Goal: Task Accomplishment & Management: Manage account settings

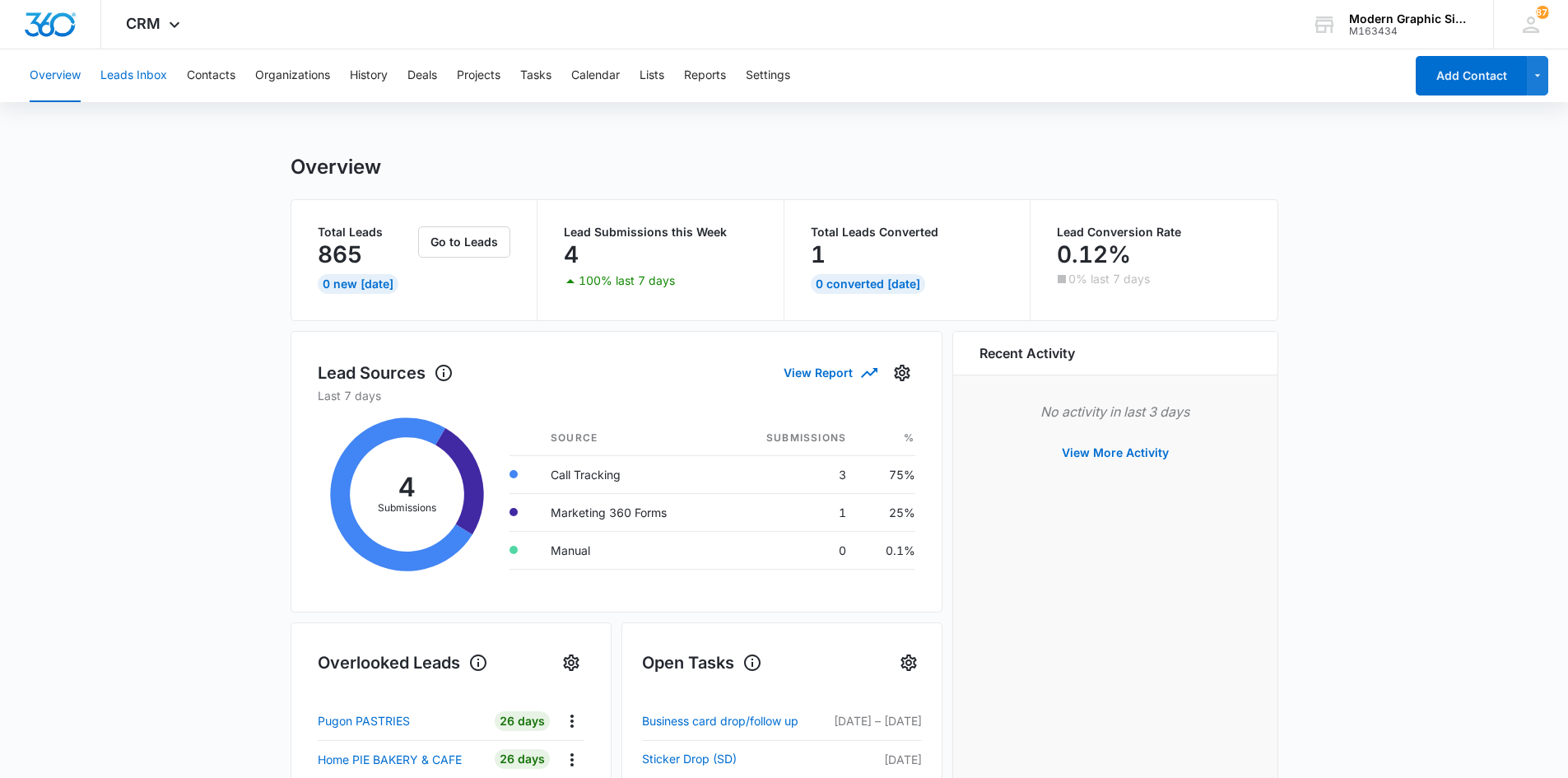
click at [153, 93] on button "Leads Inbox" at bounding box center [133, 76] width 66 height 53
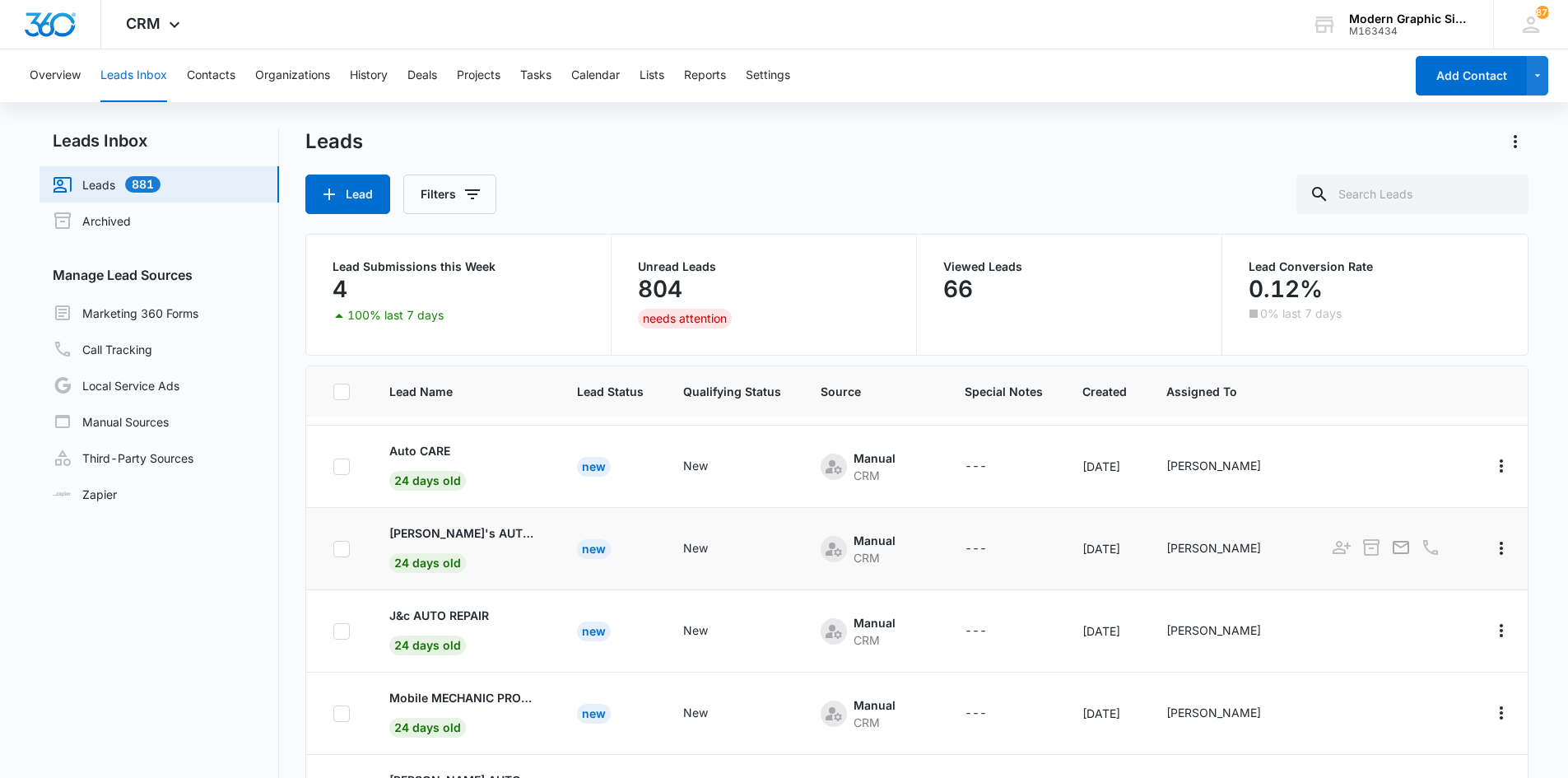
scroll to position [130, 0]
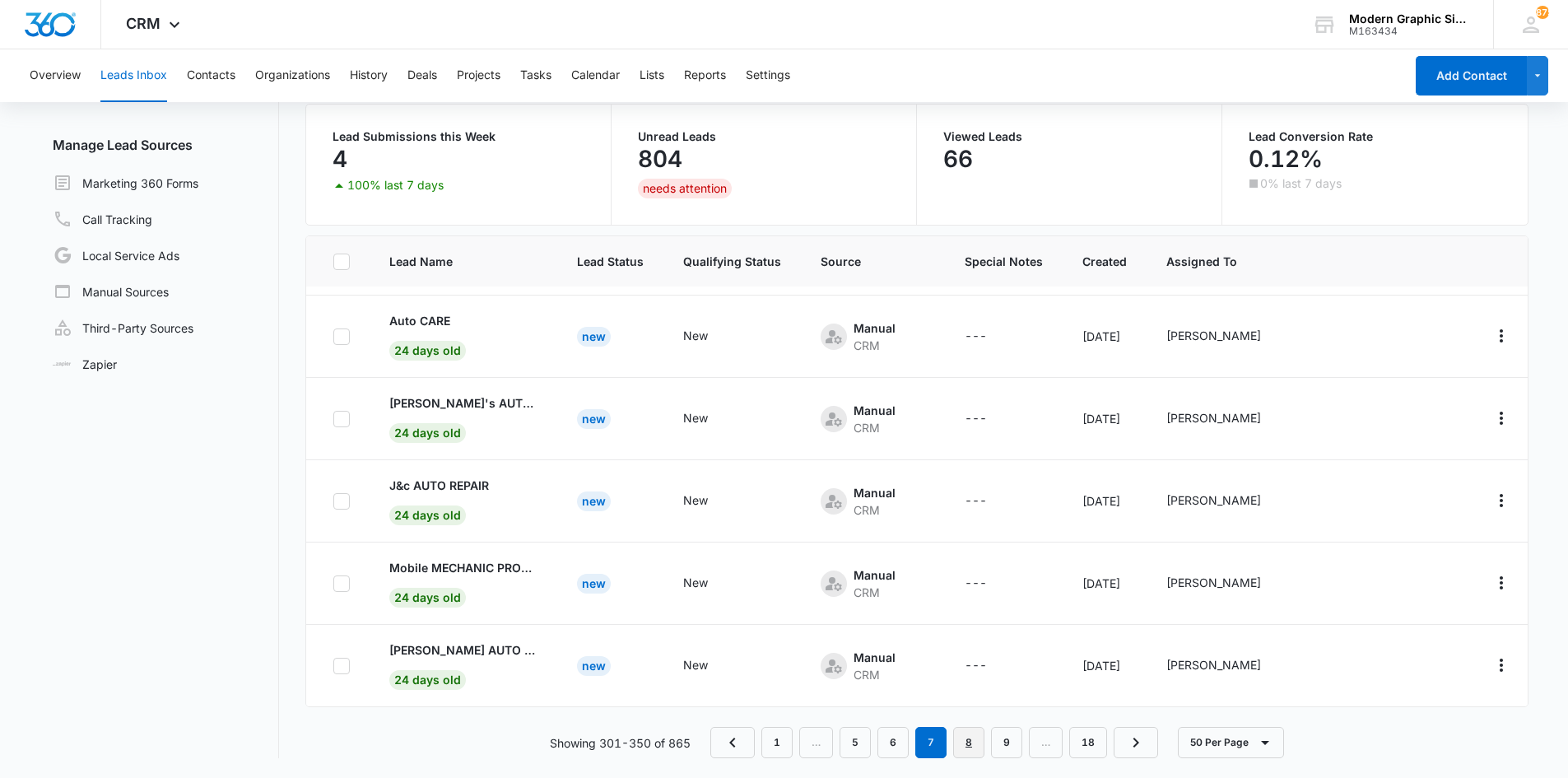
click at [971, 748] on link "8" at bounding box center [968, 742] width 31 height 31
click at [467, 642] on p "Family FARMS" at bounding box center [429, 650] width 79 height 17
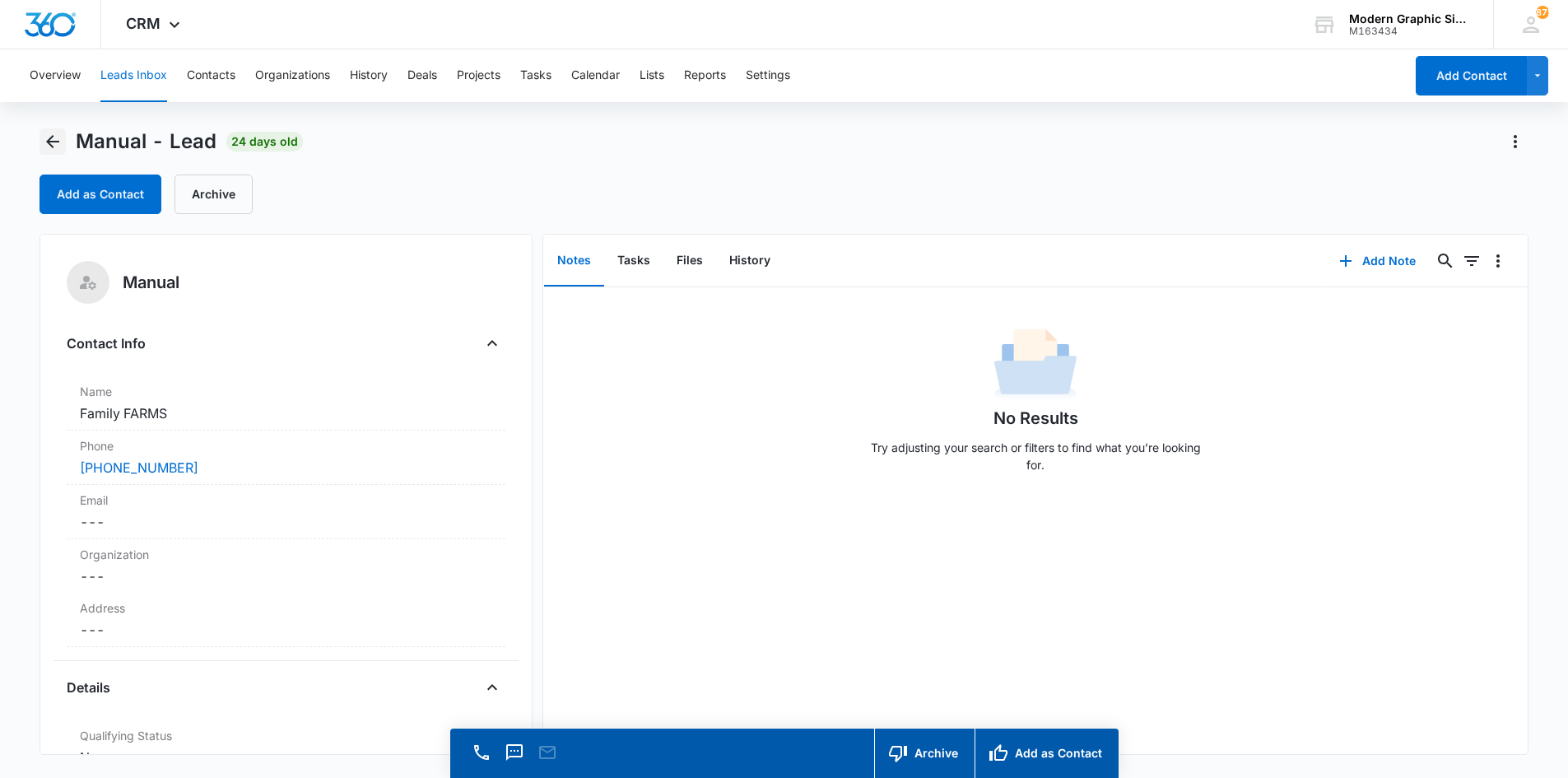
click at [41, 146] on button "Back" at bounding box center [53, 142] width 26 height 27
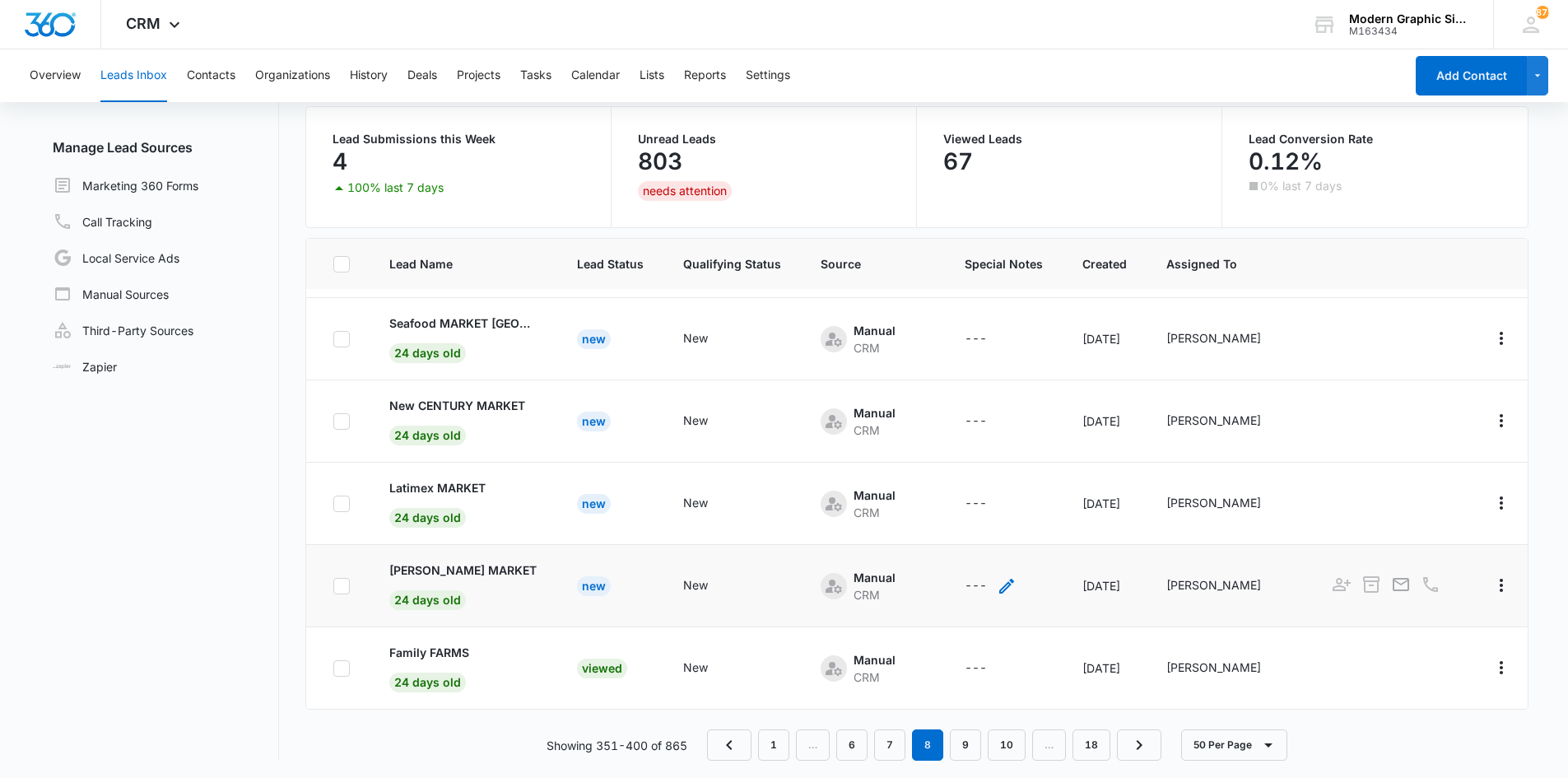
scroll to position [130, 0]
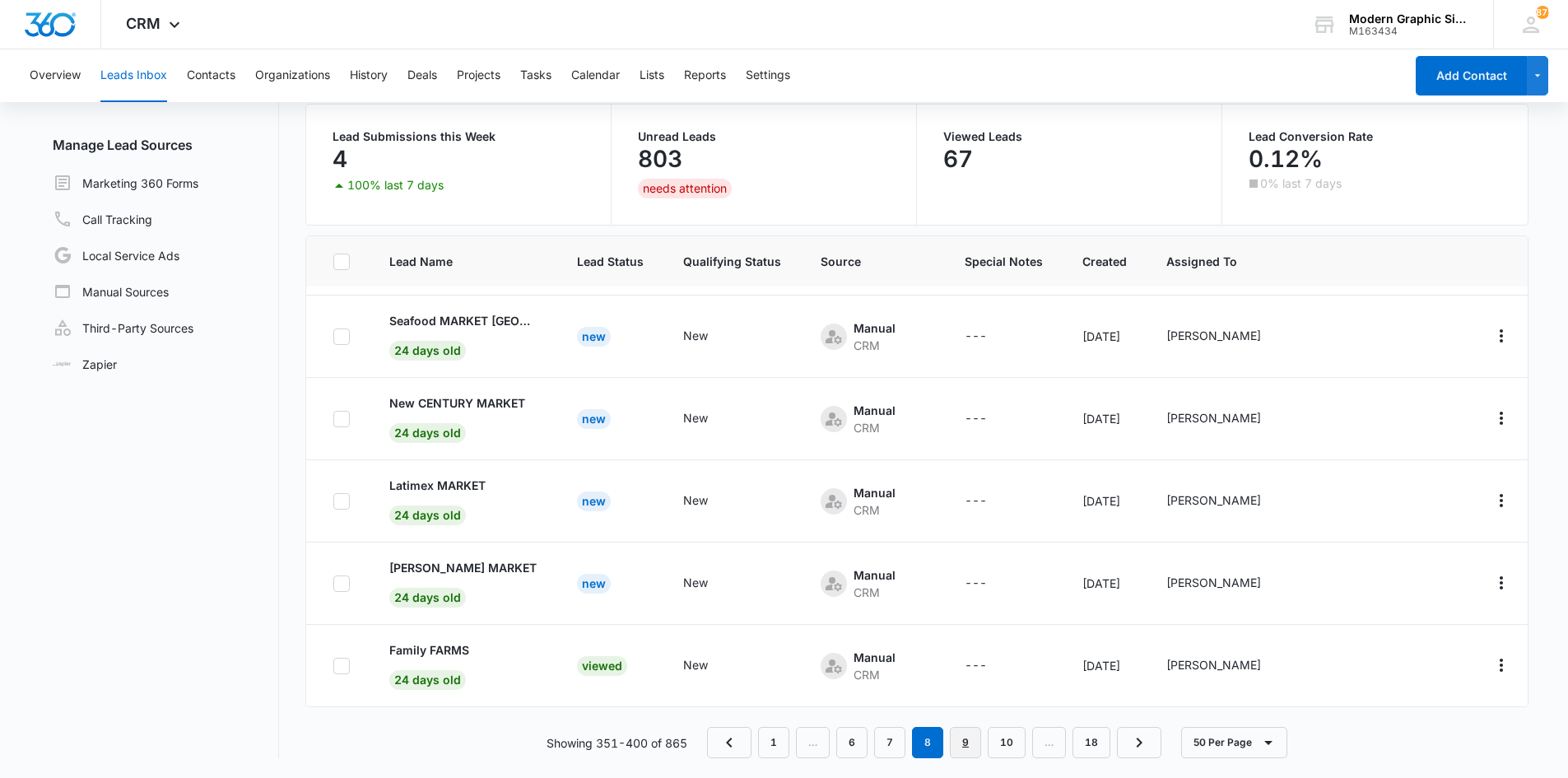
click at [953, 751] on link "9" at bounding box center [965, 742] width 31 height 31
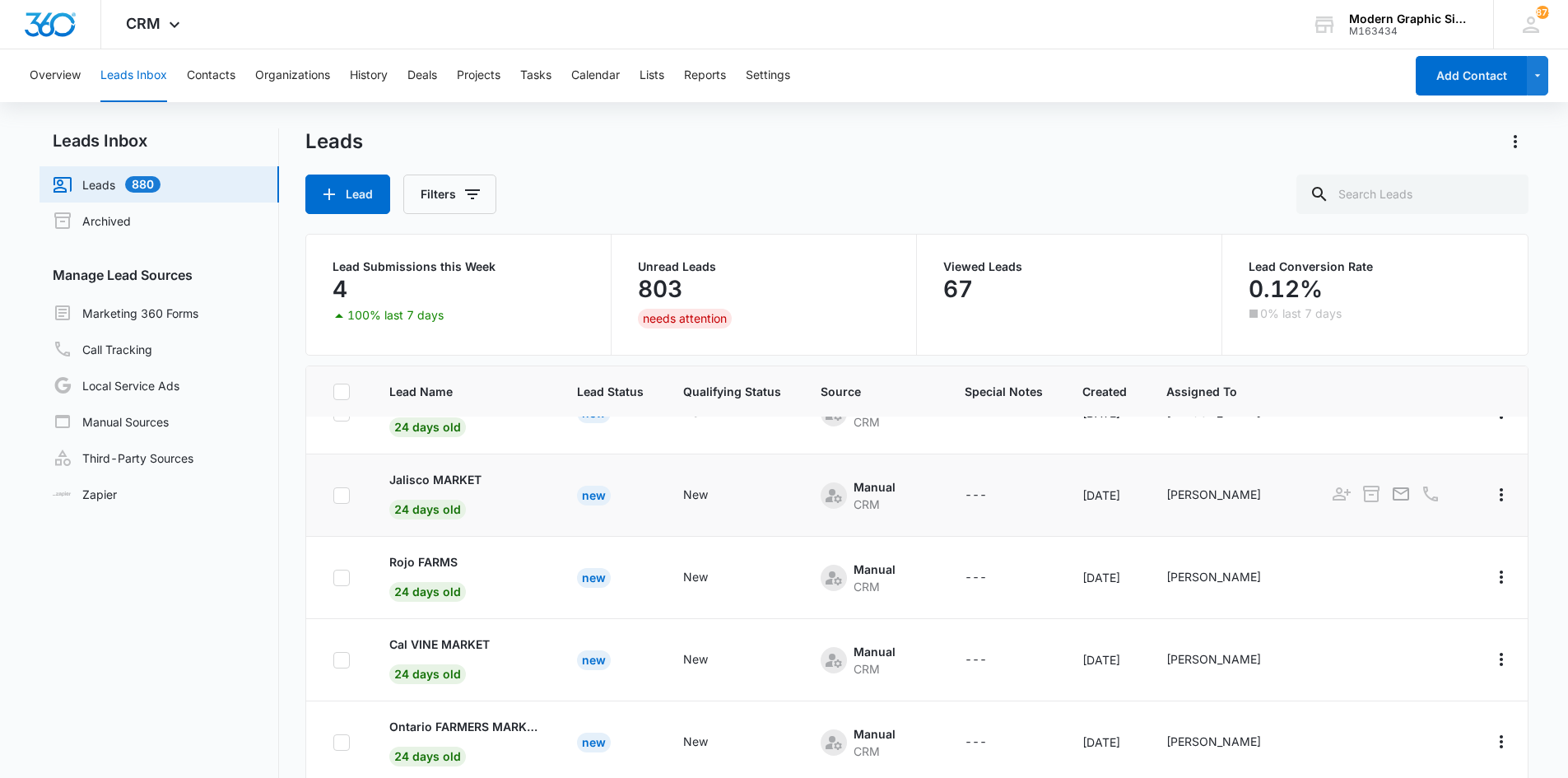
scroll to position [412, 0]
